Goal: Information Seeking & Learning: Learn about a topic

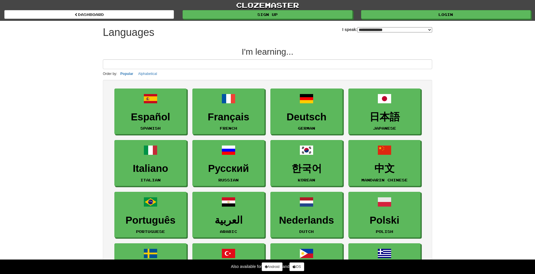
select select "*******"
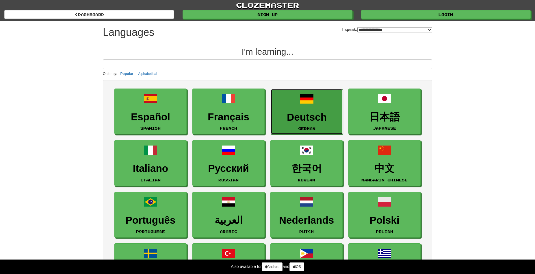
click at [322, 103] on link "Deutsch German" at bounding box center [307, 112] width 72 height 46
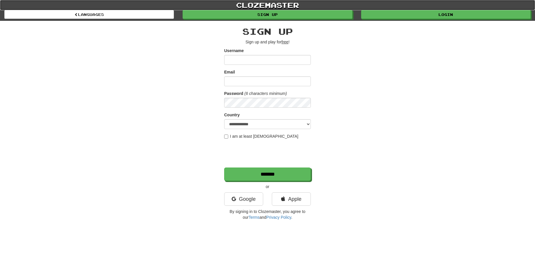
click at [267, 4] on link "clozemaster" at bounding box center [267, 5] width 535 height 10
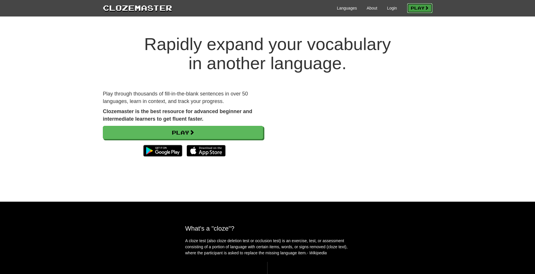
click at [421, 10] on link "Play" at bounding box center [419, 8] width 25 height 10
